Goal: Check status

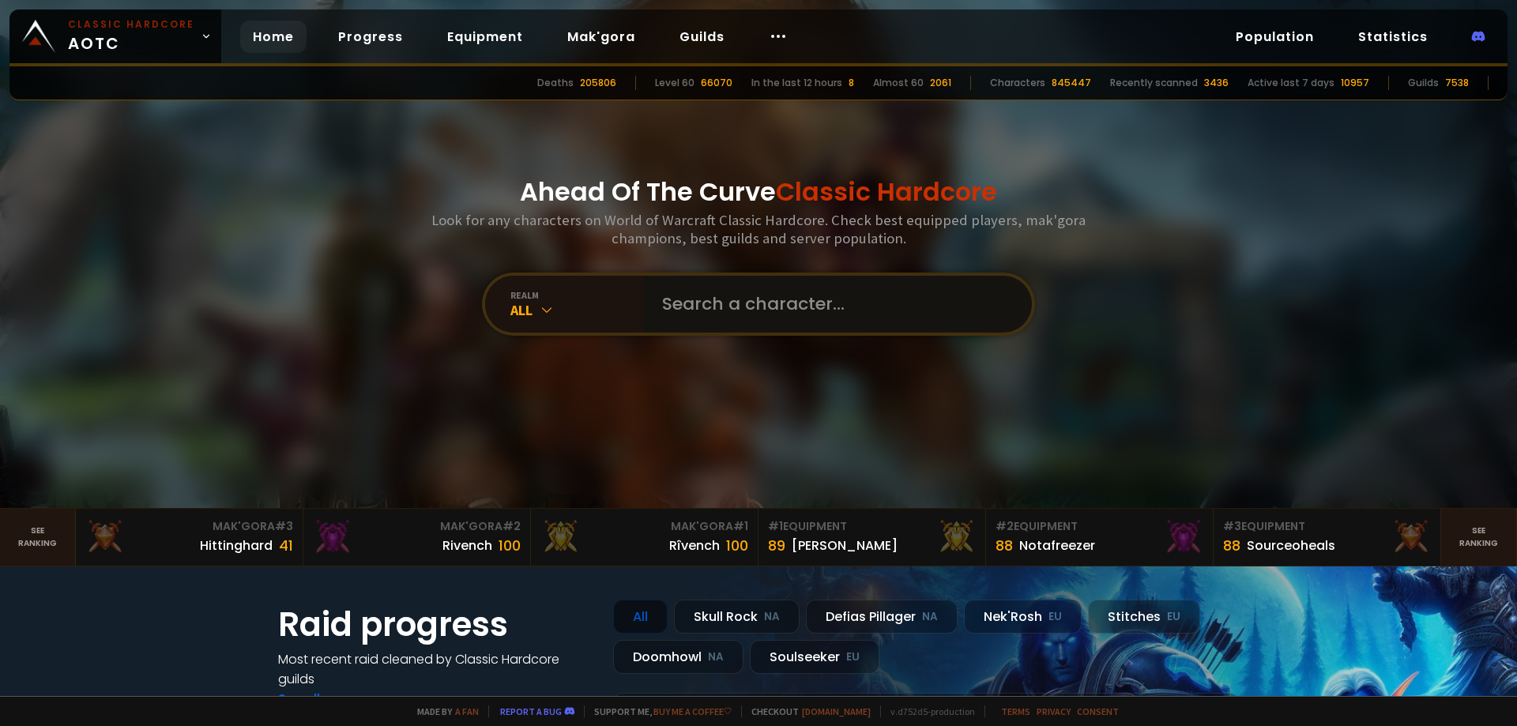
click at [816, 315] on input "text" at bounding box center [833, 304] width 360 height 57
type input "huntanuta"
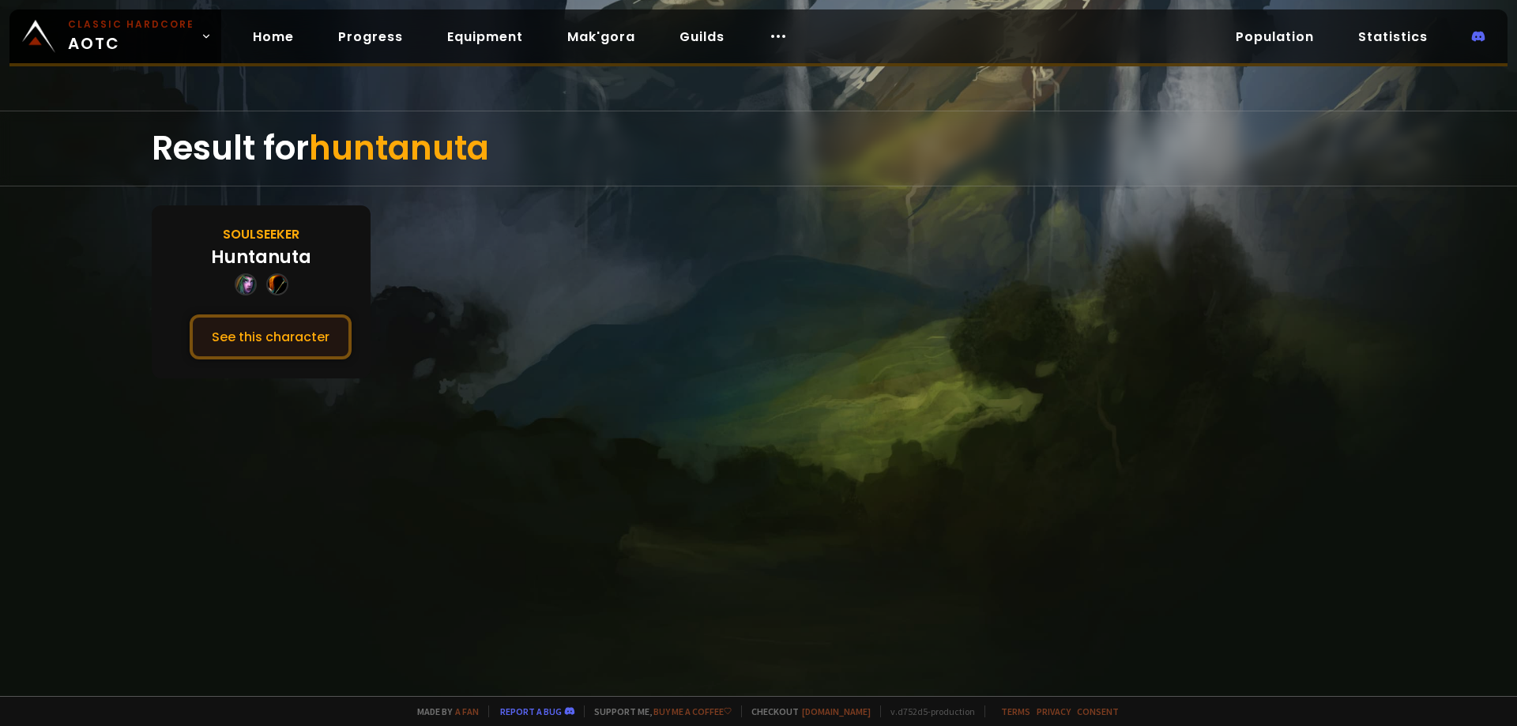
click at [273, 341] on button "See this character" at bounding box center [271, 337] width 162 height 45
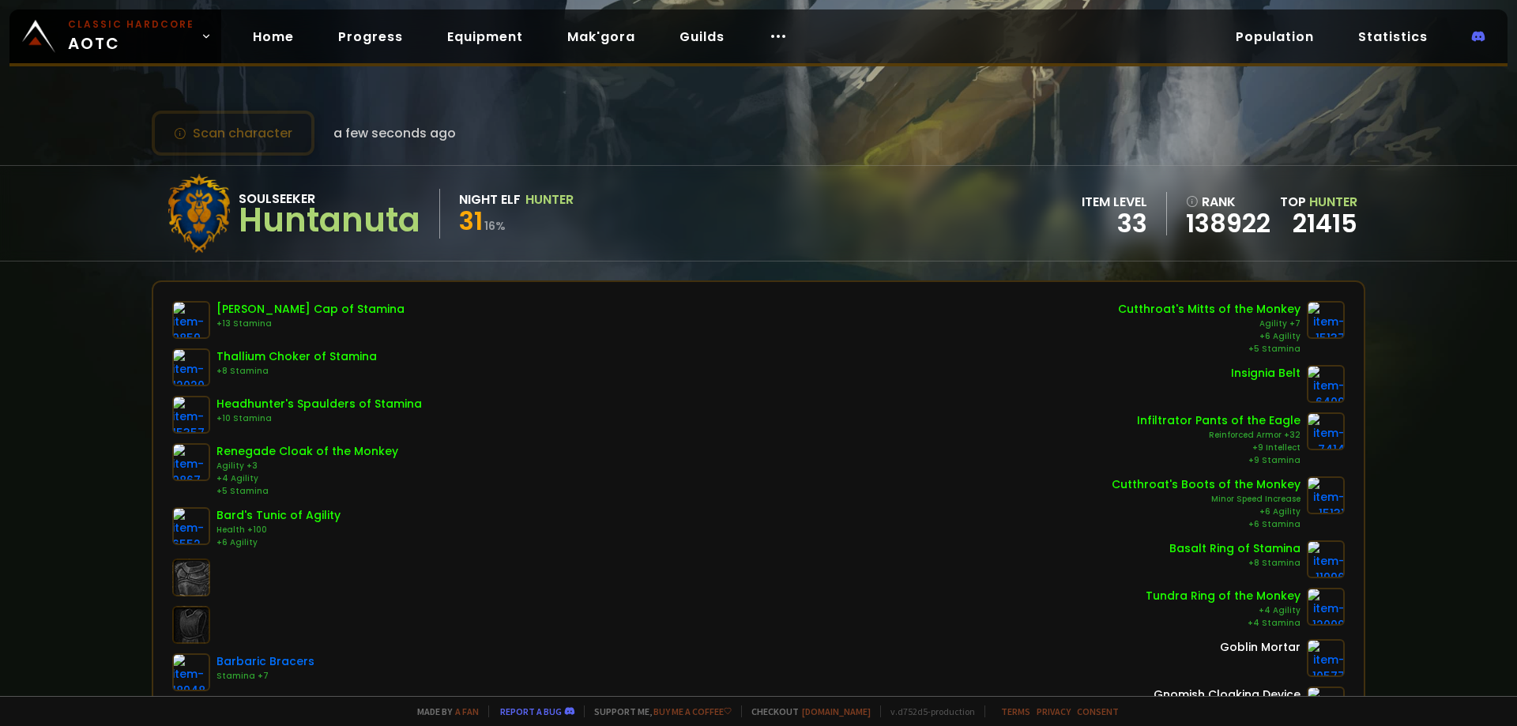
click at [375, 153] on div "Scan character a few seconds ago" at bounding box center [304, 133] width 304 height 45
click at [266, 137] on button "Scan character" at bounding box center [233, 133] width 163 height 45
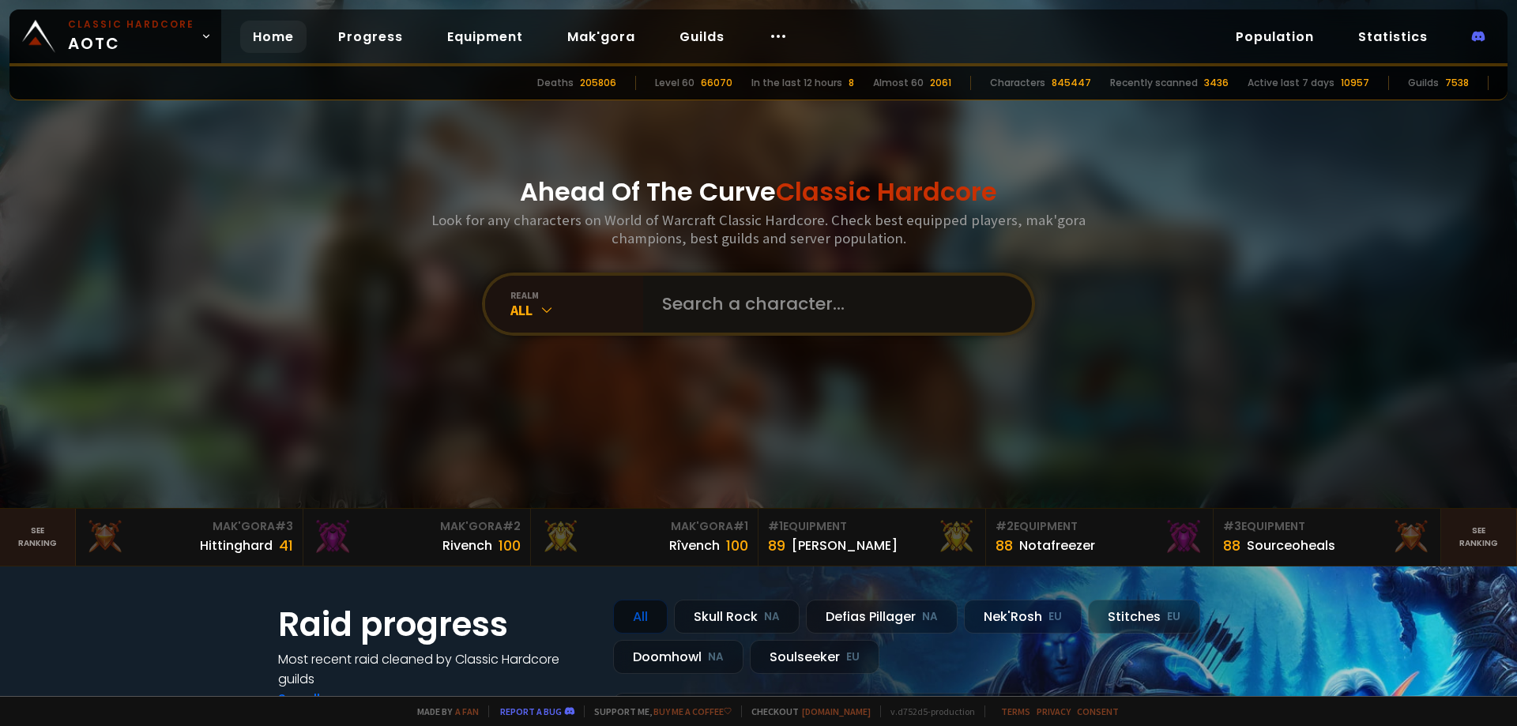
click at [698, 307] on input "text" at bounding box center [833, 304] width 360 height 57
type input "headbanger"
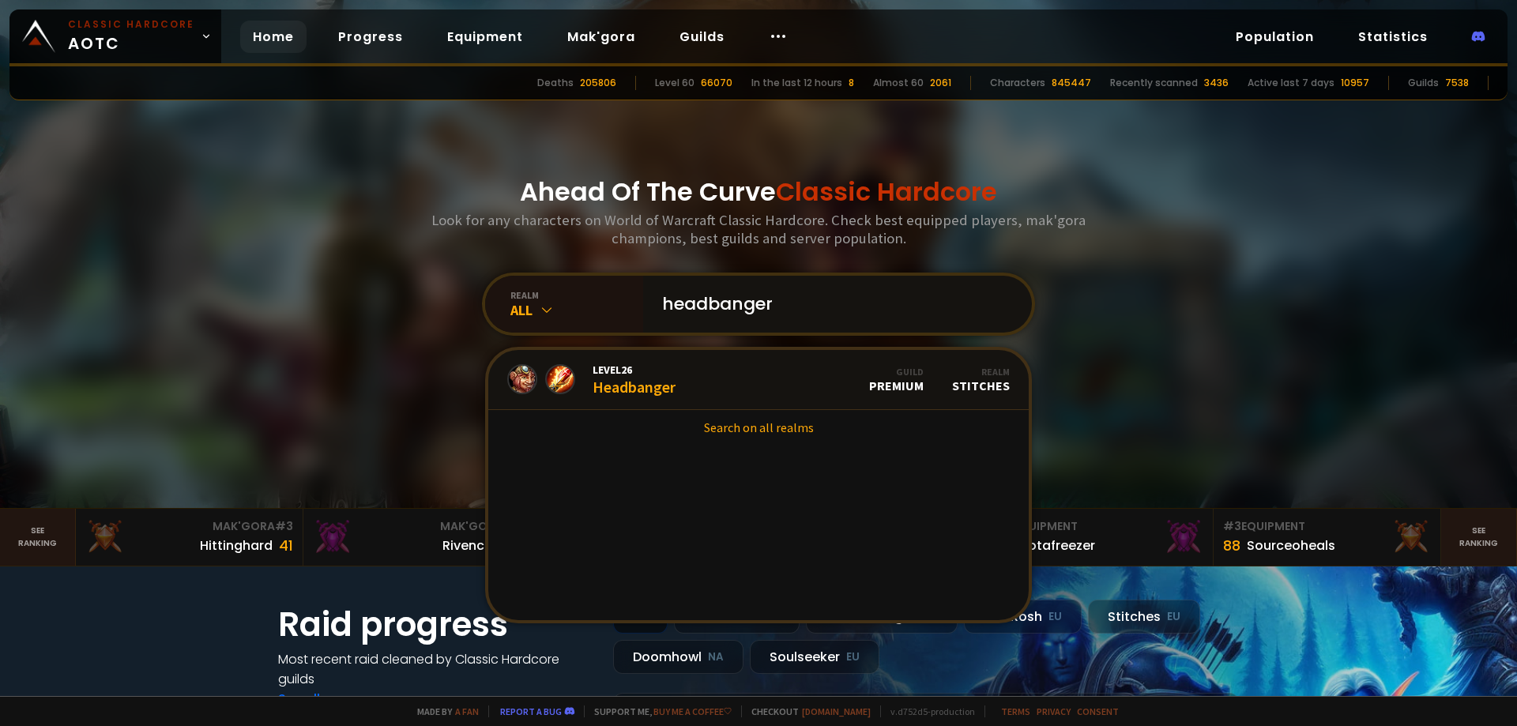
click at [868, 309] on input "headbanger" at bounding box center [833, 304] width 360 height 57
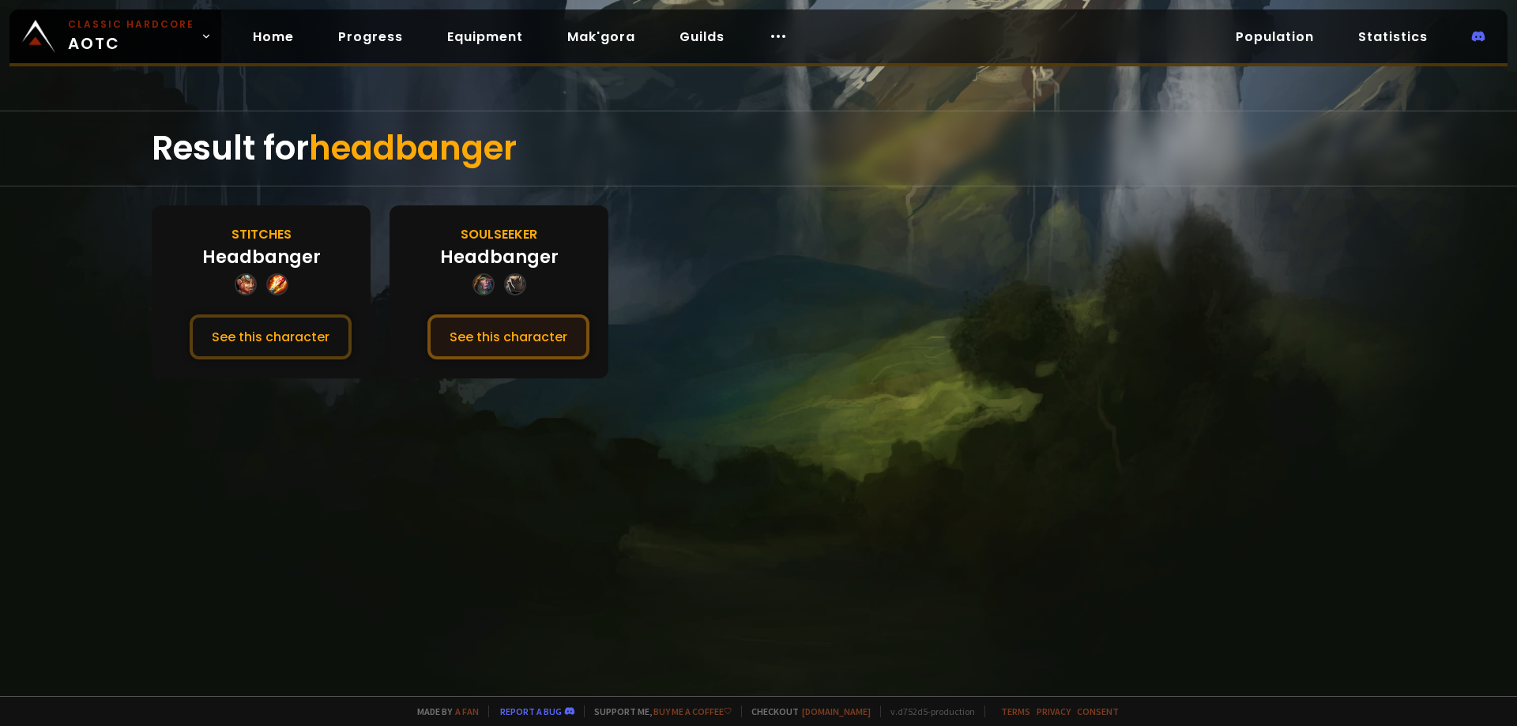
click at [510, 337] on button "See this character" at bounding box center [509, 337] width 162 height 45
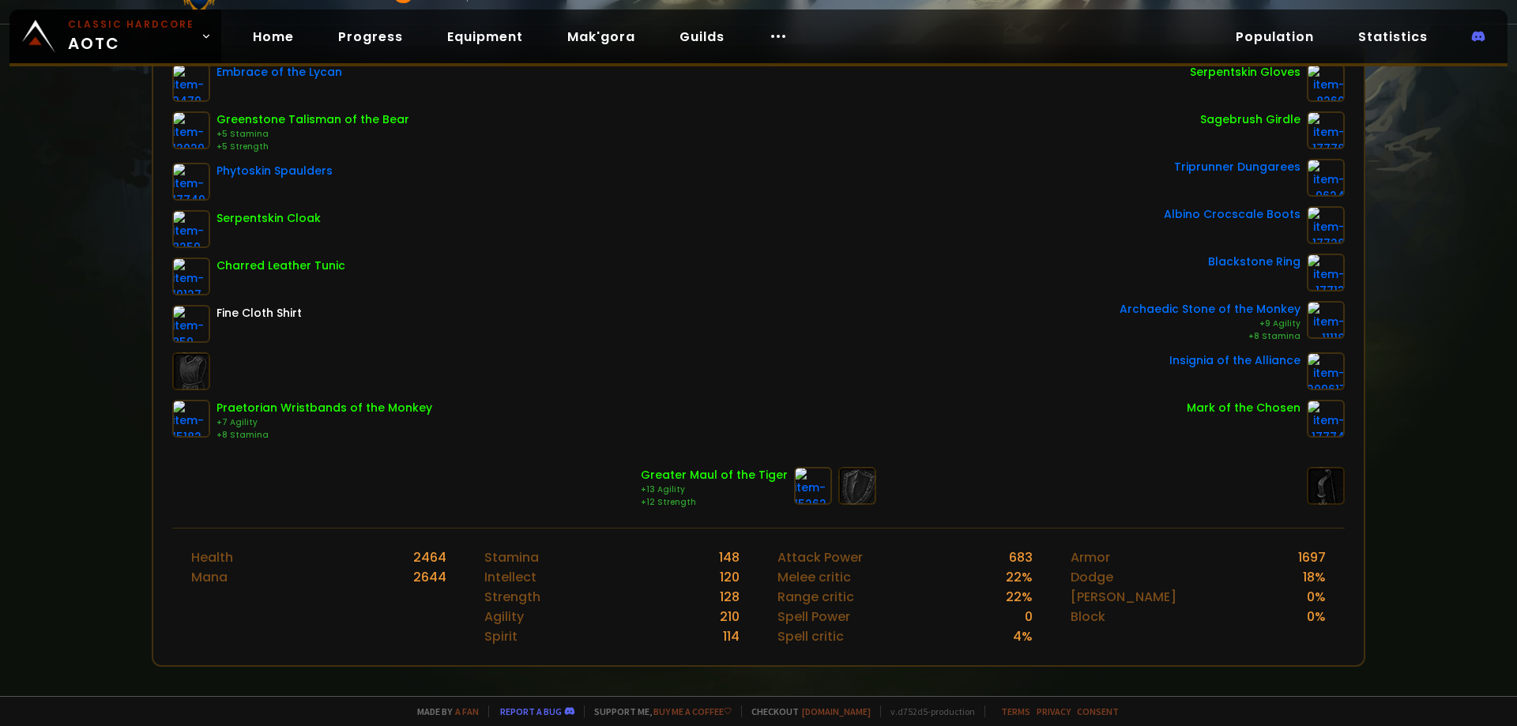
scroll to position [316, 0]
